Goal: Navigation & Orientation: Find specific page/section

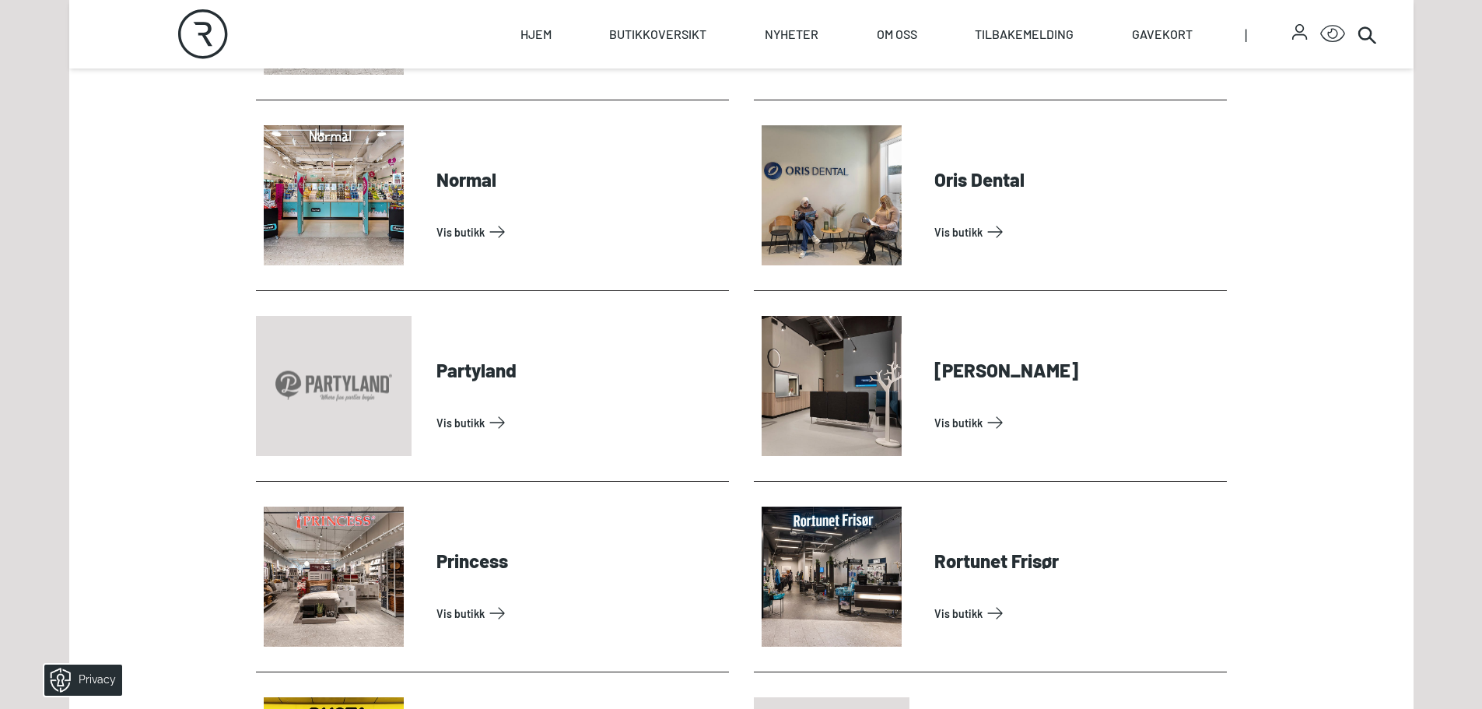
scroll to position [3656, 0]
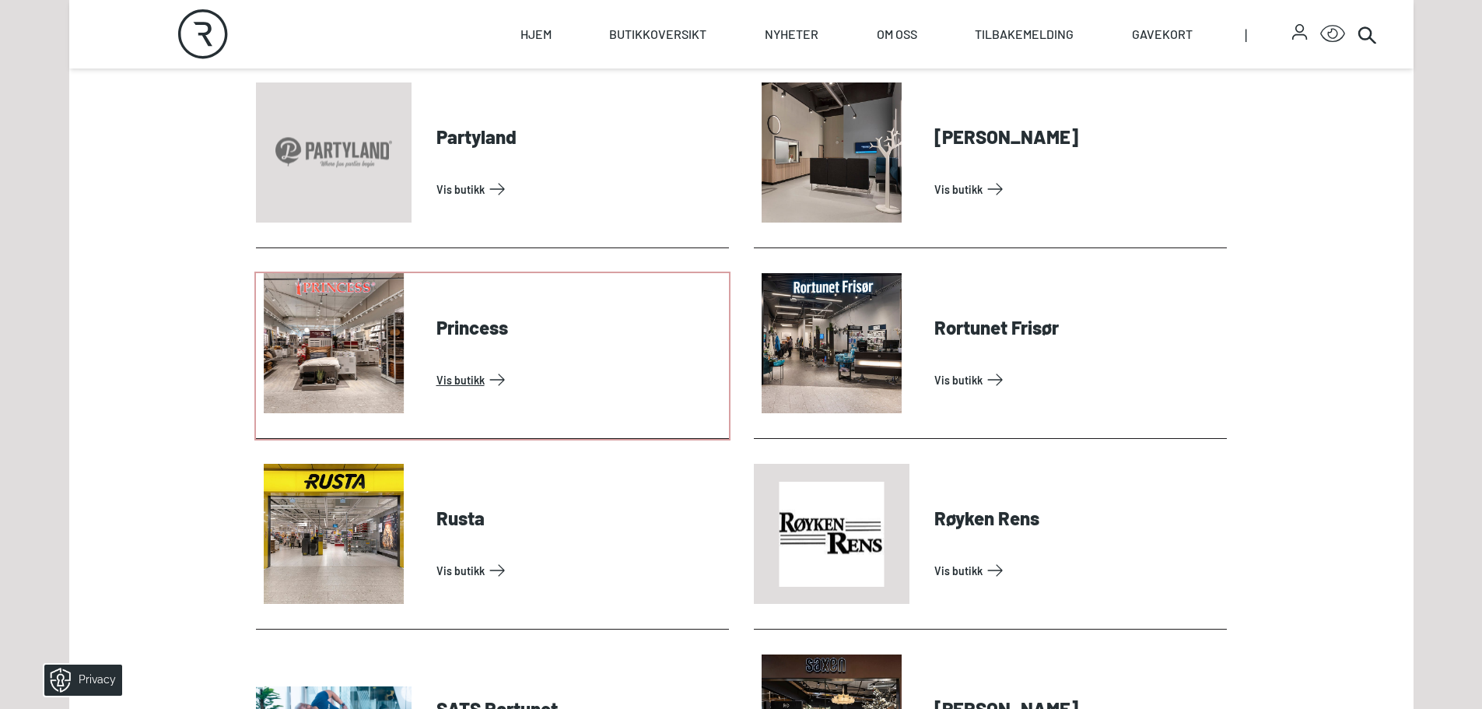
click at [458, 376] on link "Vis butikk" at bounding box center [579, 379] width 286 height 25
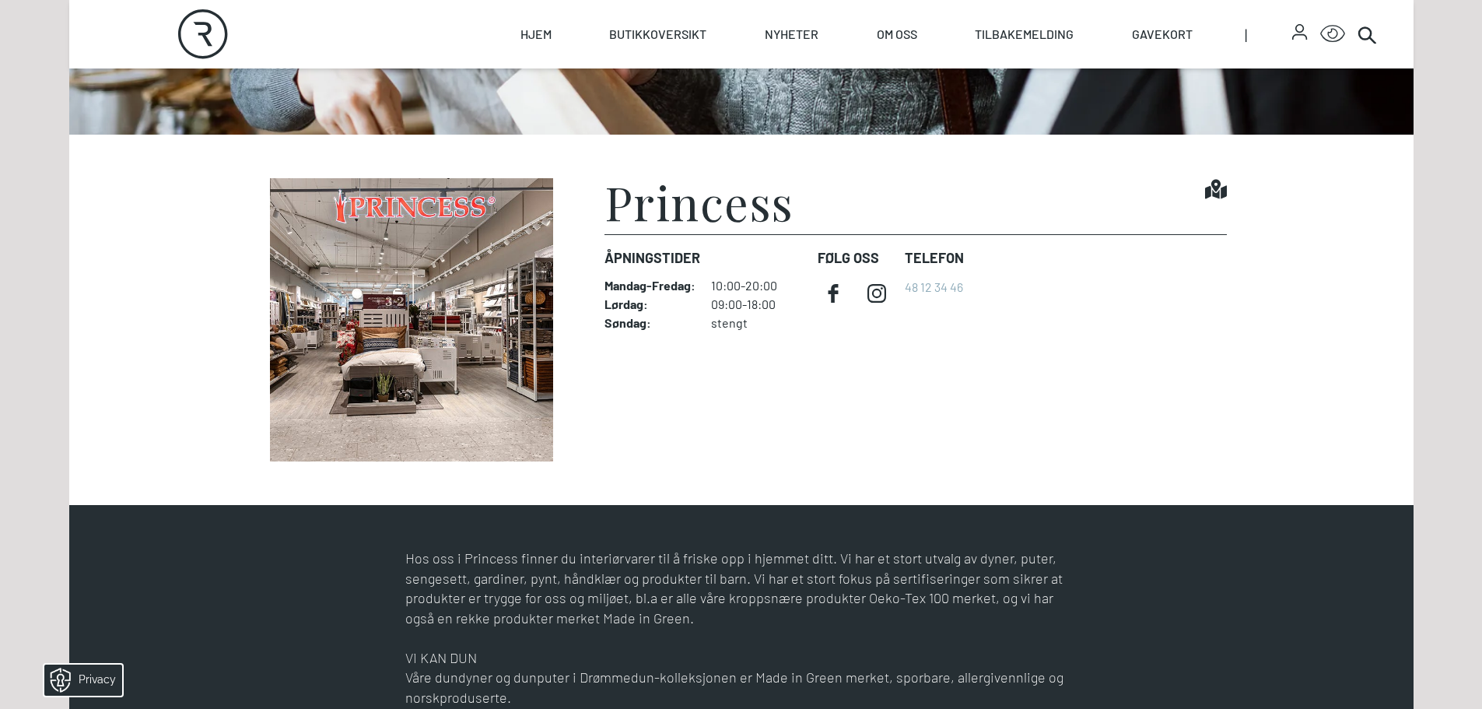
scroll to position [545, 0]
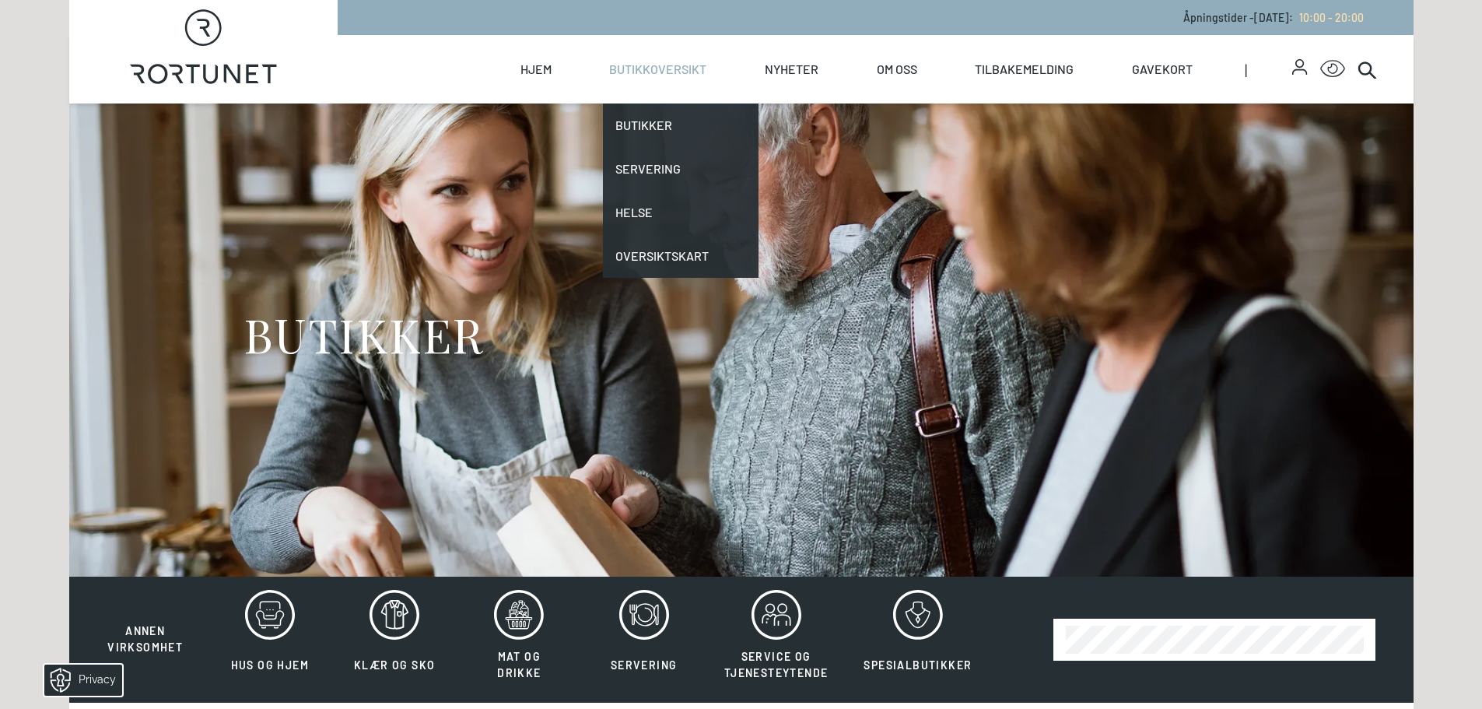
click at [682, 67] on link "Butikkoversikt" at bounding box center [657, 69] width 97 height 68
click at [645, 120] on link "Butikker" at bounding box center [681, 125] width 156 height 44
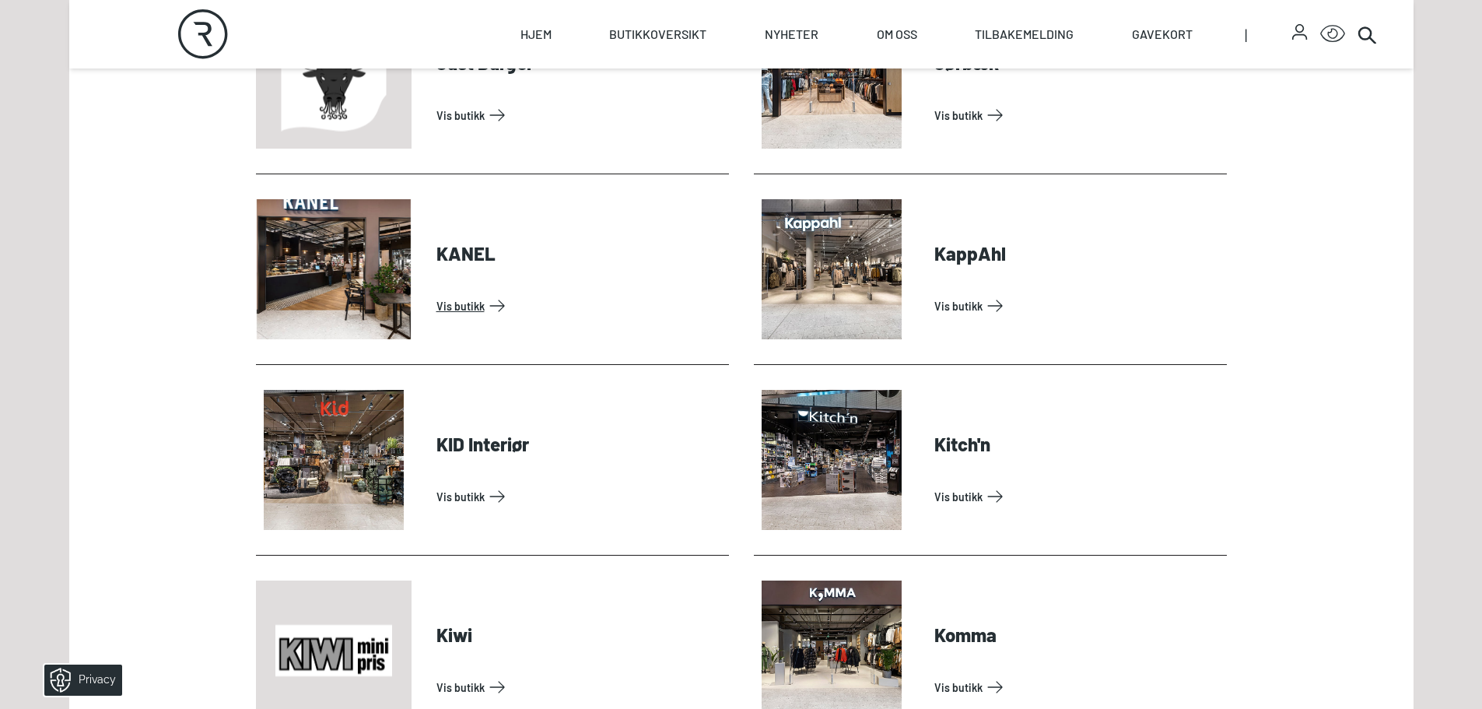
scroll to position [2178, 0]
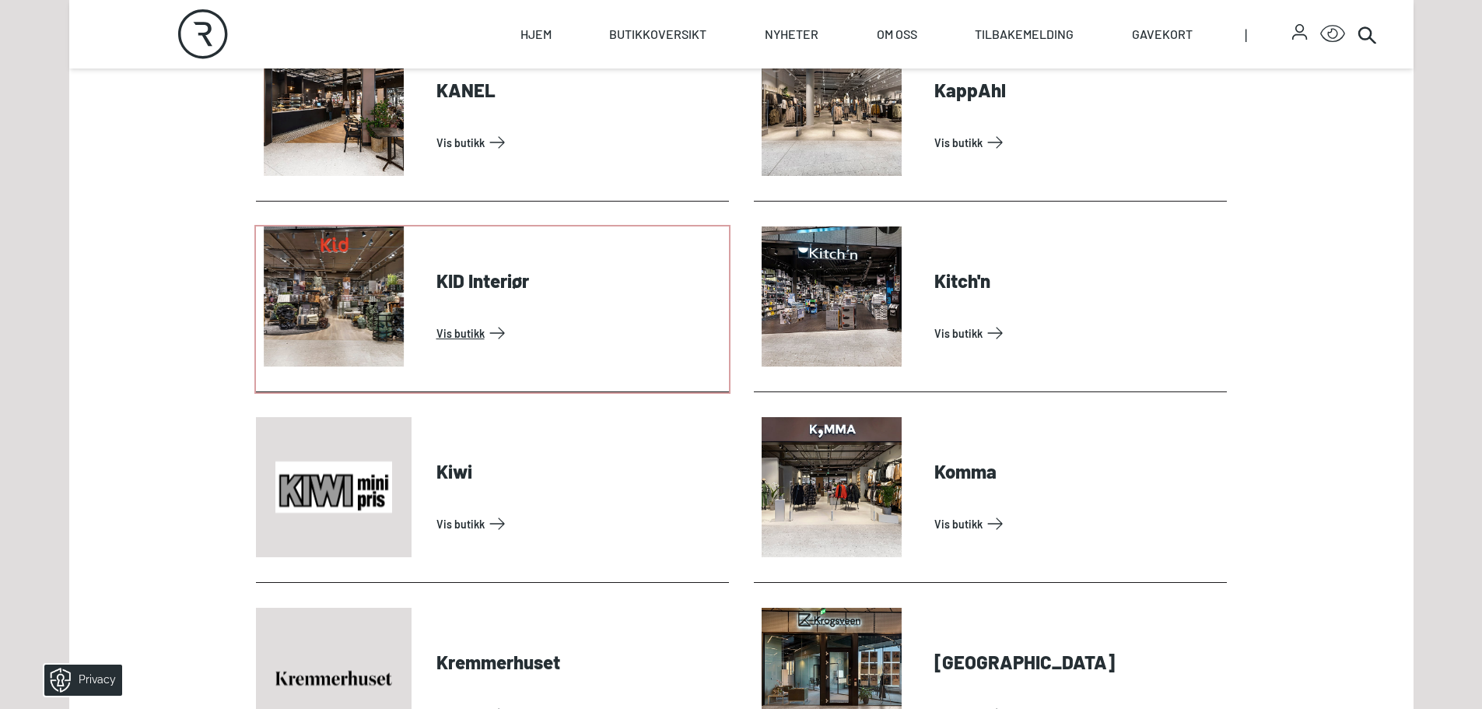
click at [464, 334] on link "Vis butikk" at bounding box center [579, 333] width 286 height 25
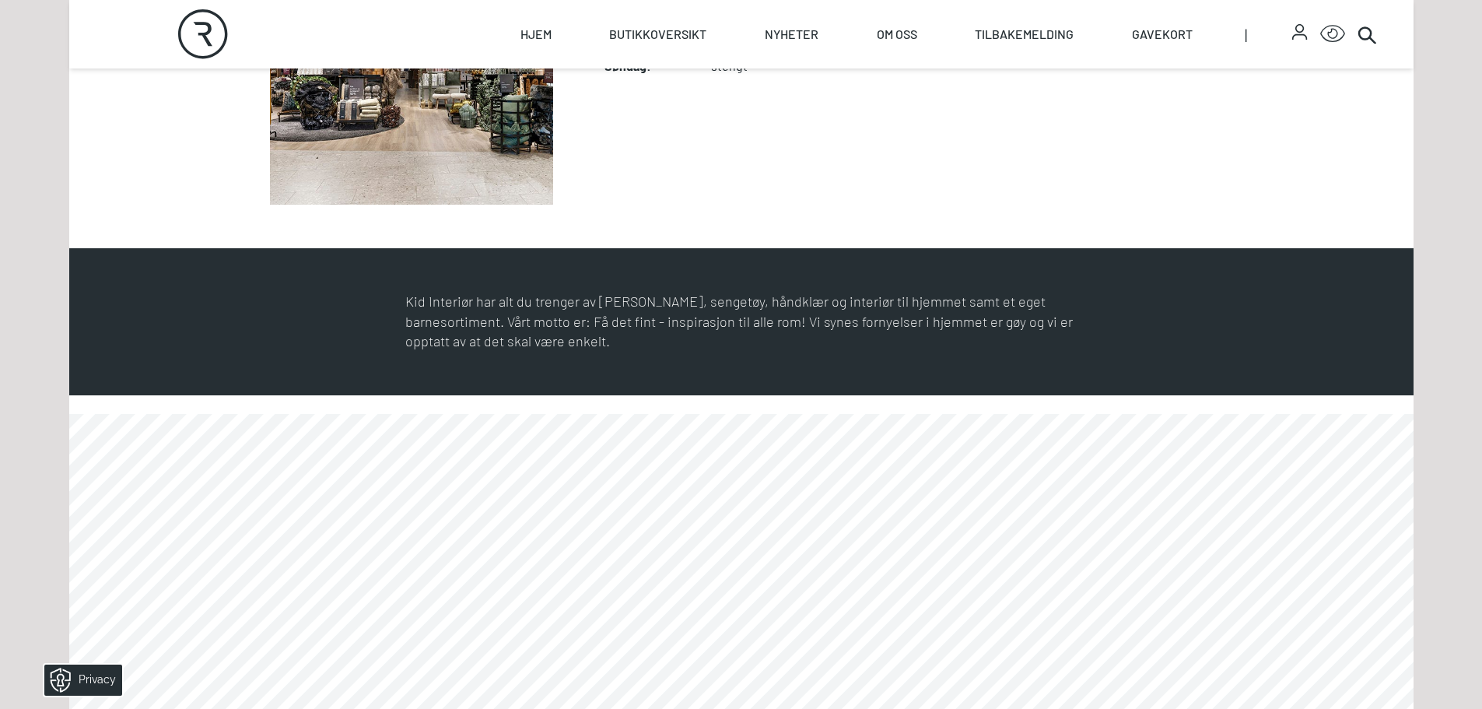
scroll to position [700, 0]
